Goal: Check status: Check status

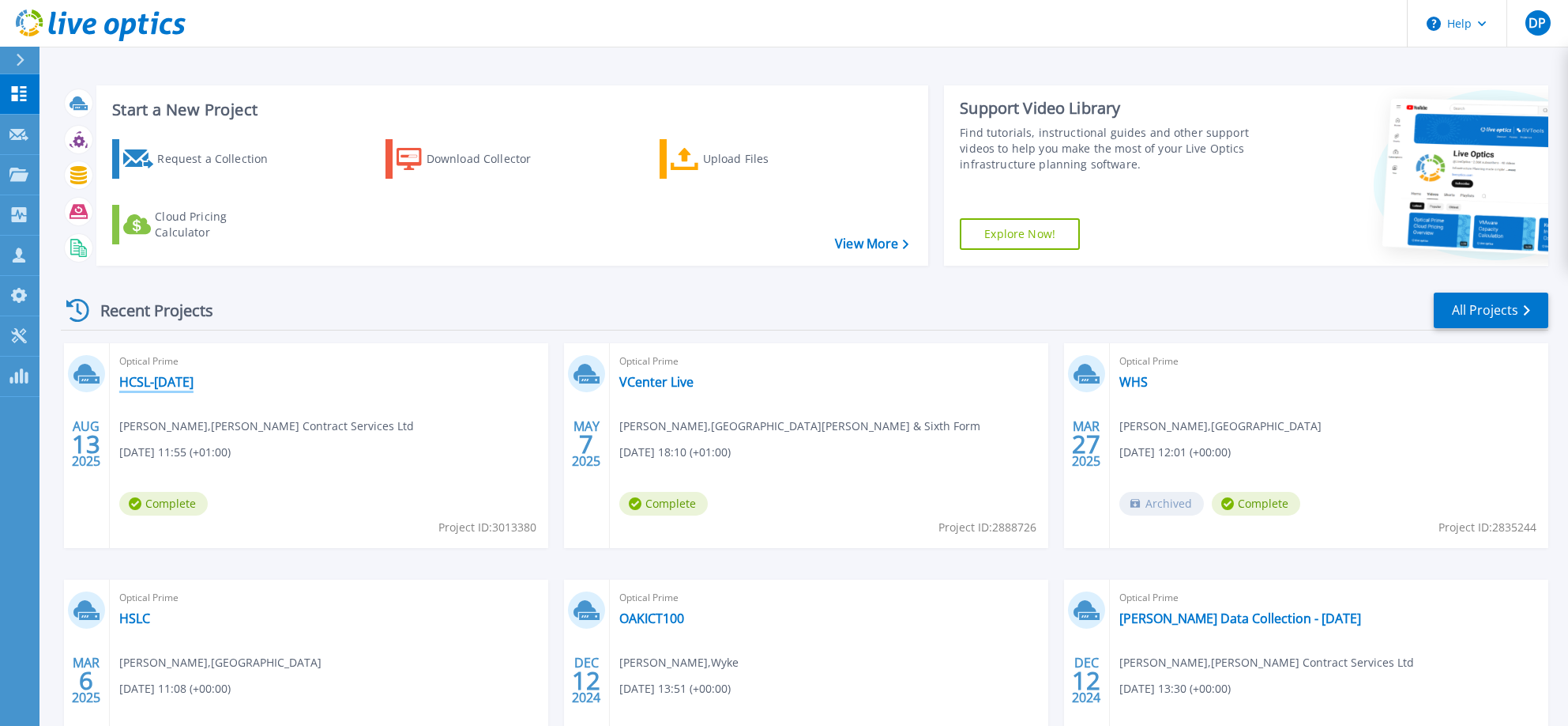
click at [168, 381] on link "HCSL-[DATE]" at bounding box center [156, 381] width 75 height 16
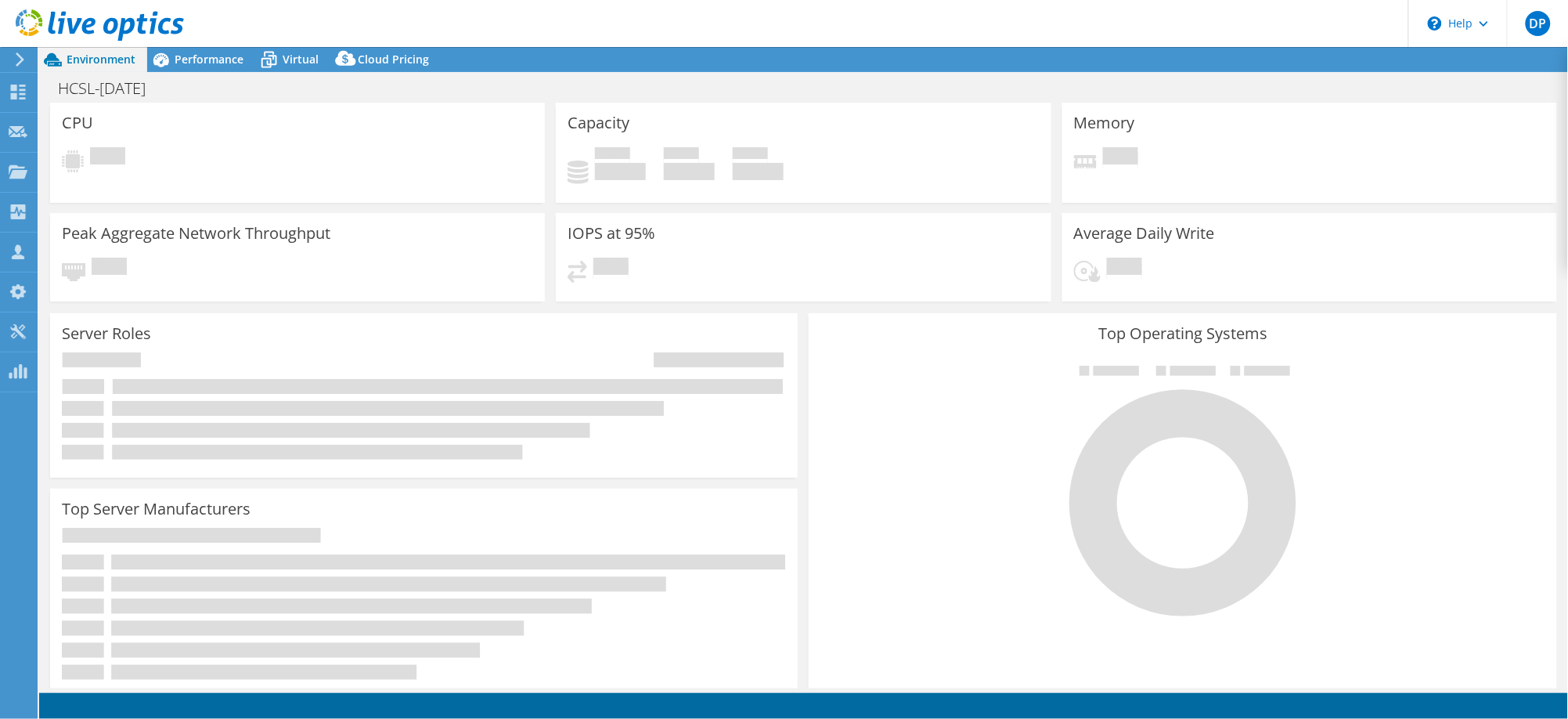
select select "USD"
